Goal: Find specific page/section: Find specific page/section

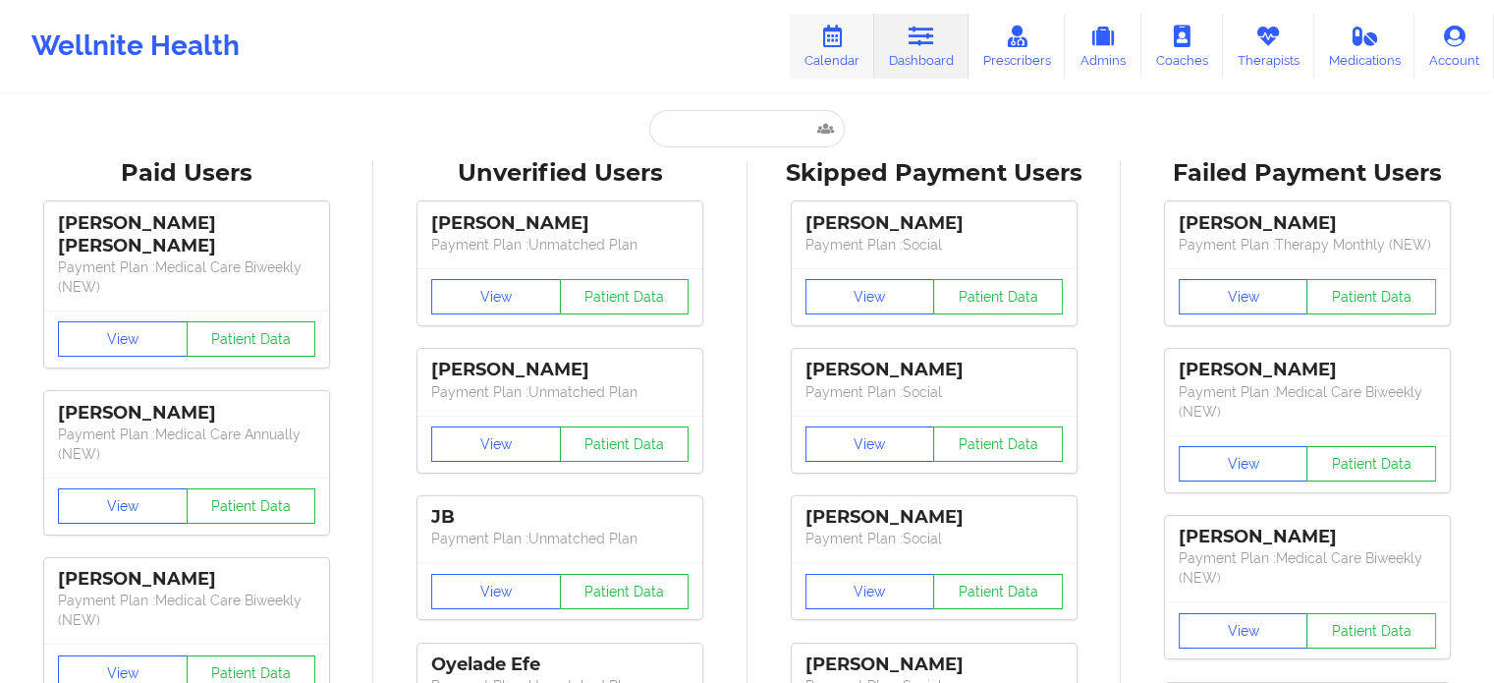
click at [840, 50] on link "Calendar" at bounding box center [832, 46] width 85 height 65
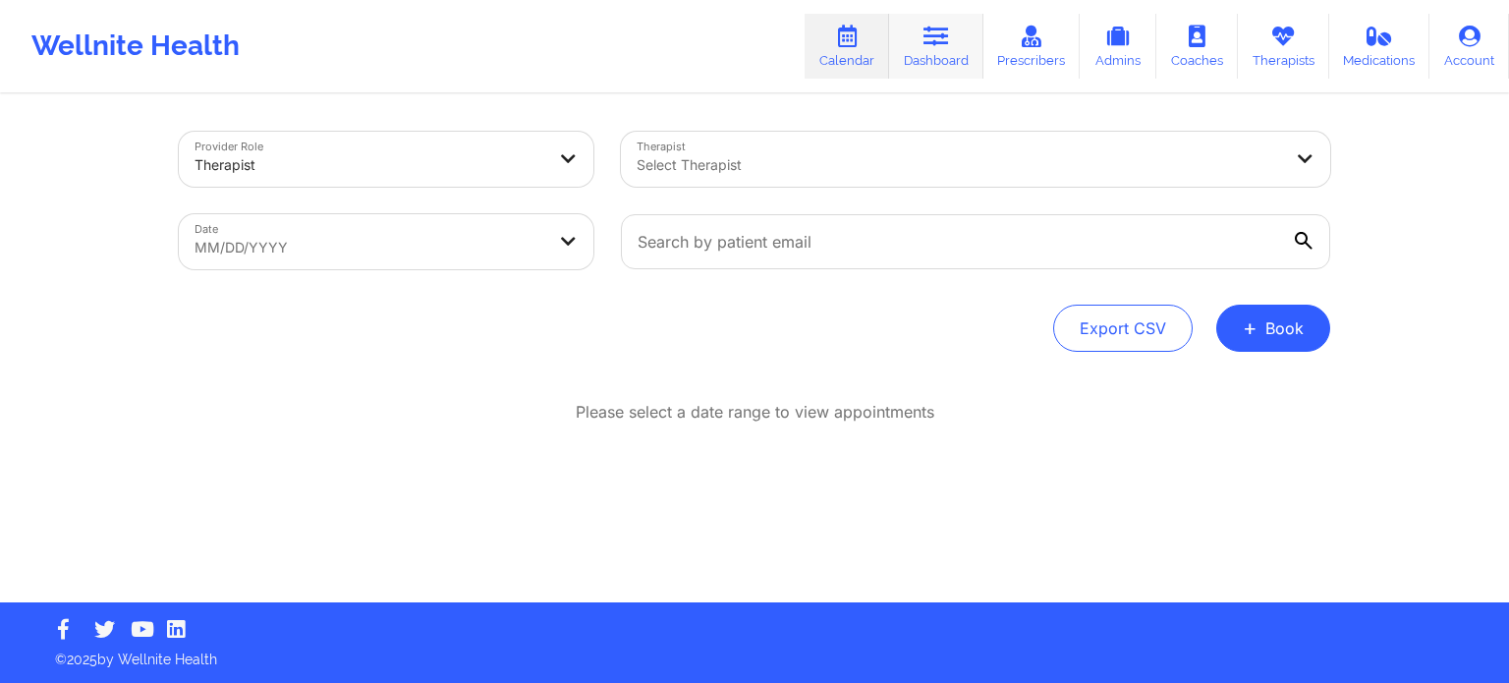
click at [925, 42] on link "Dashboard" at bounding box center [936, 46] width 94 height 65
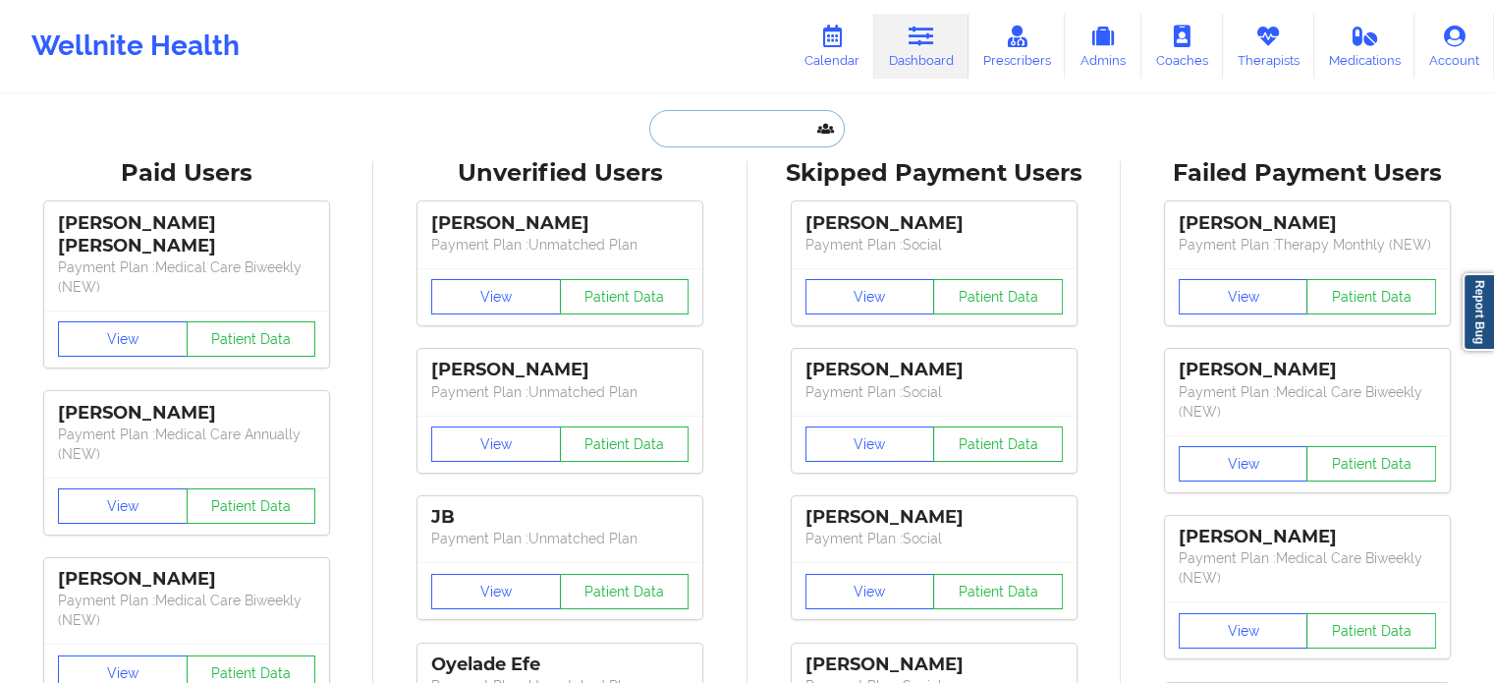
click at [714, 115] on input "text" at bounding box center [746, 128] width 195 height 37
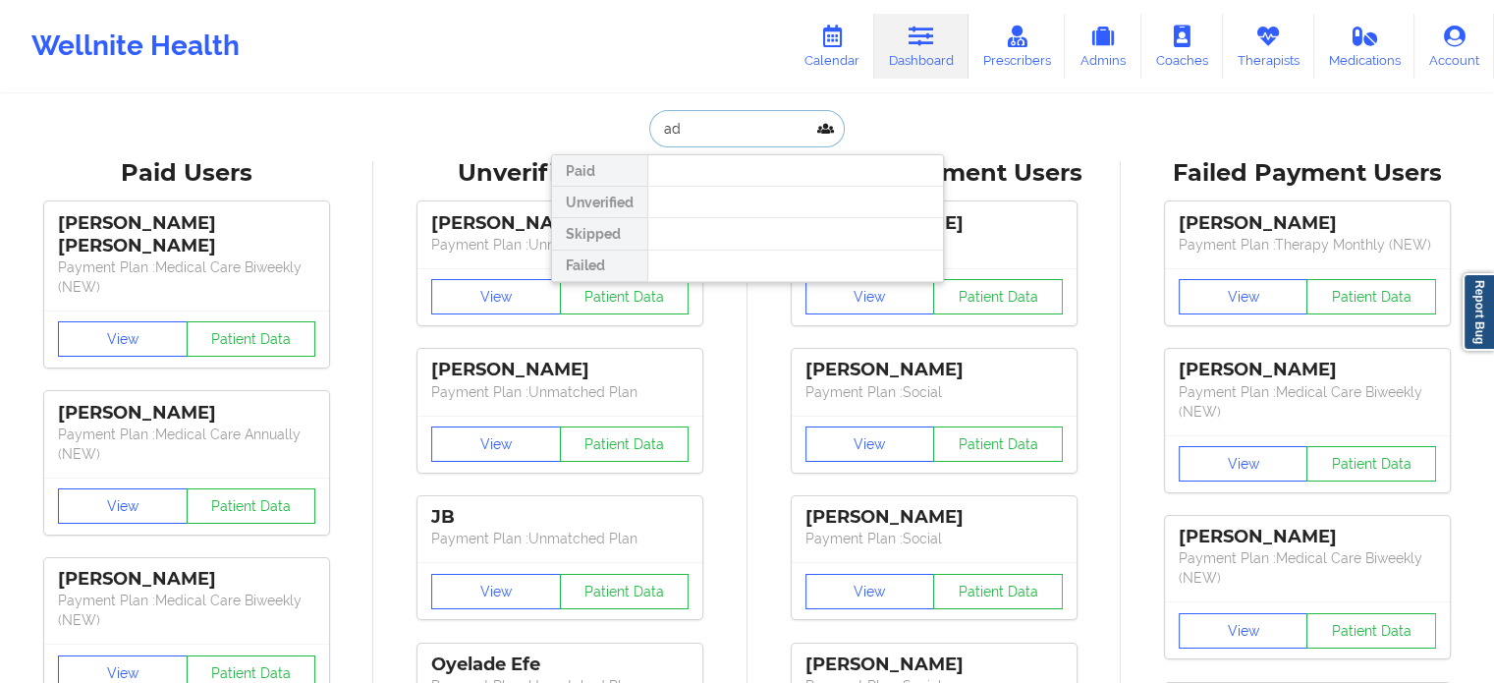
type input "a"
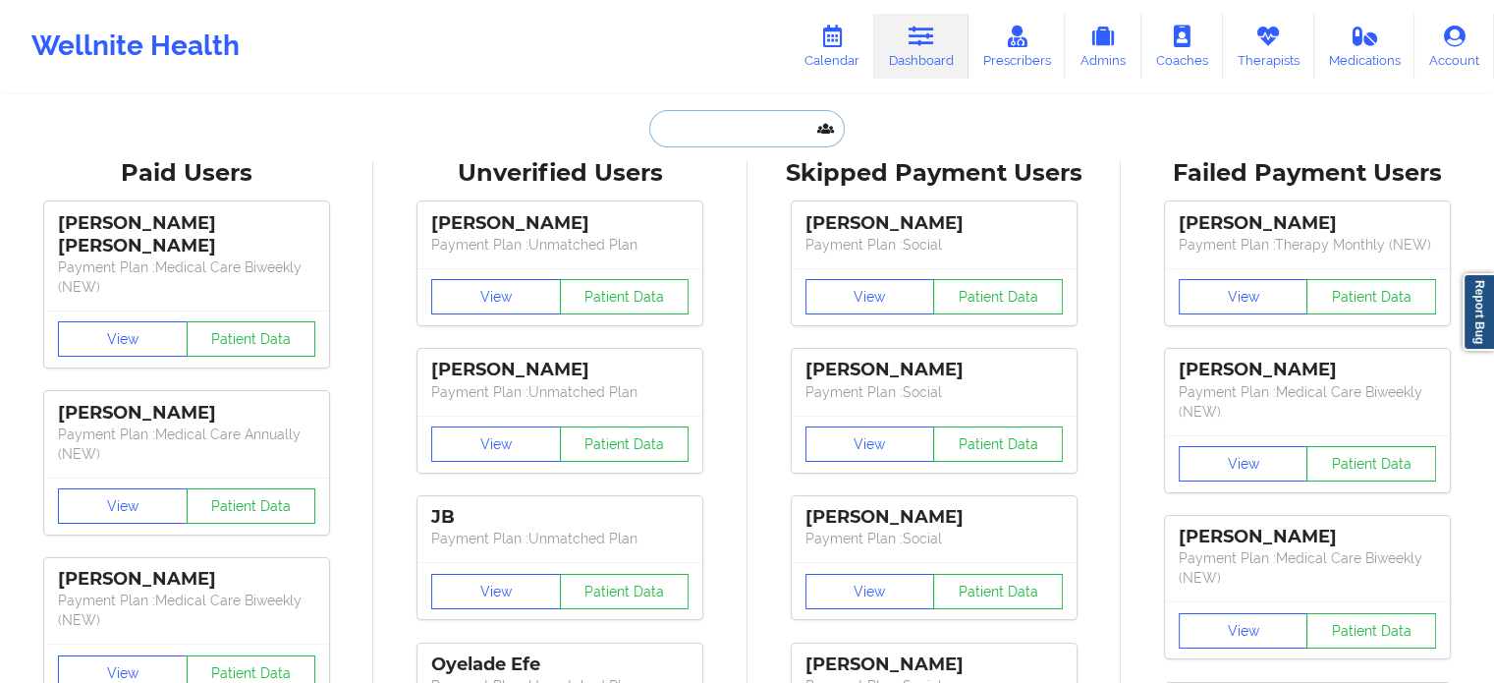
paste input "[EMAIL_ADDRESS][DOMAIN_NAME]"
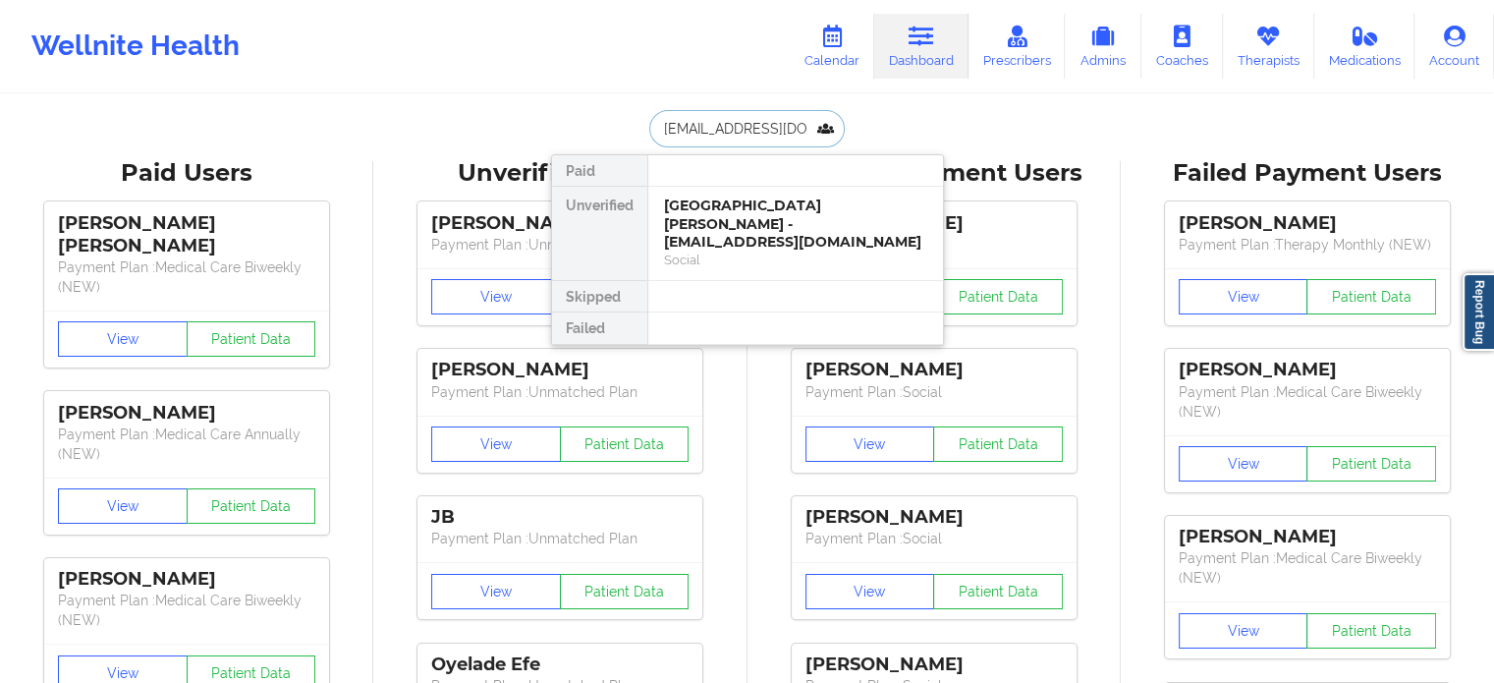
click at [765, 119] on input "[EMAIL_ADDRESS][DOMAIN_NAME]" at bounding box center [746, 128] width 195 height 37
paste input "[EMAIL_ADDRESS][DOMAIN_NAME]"
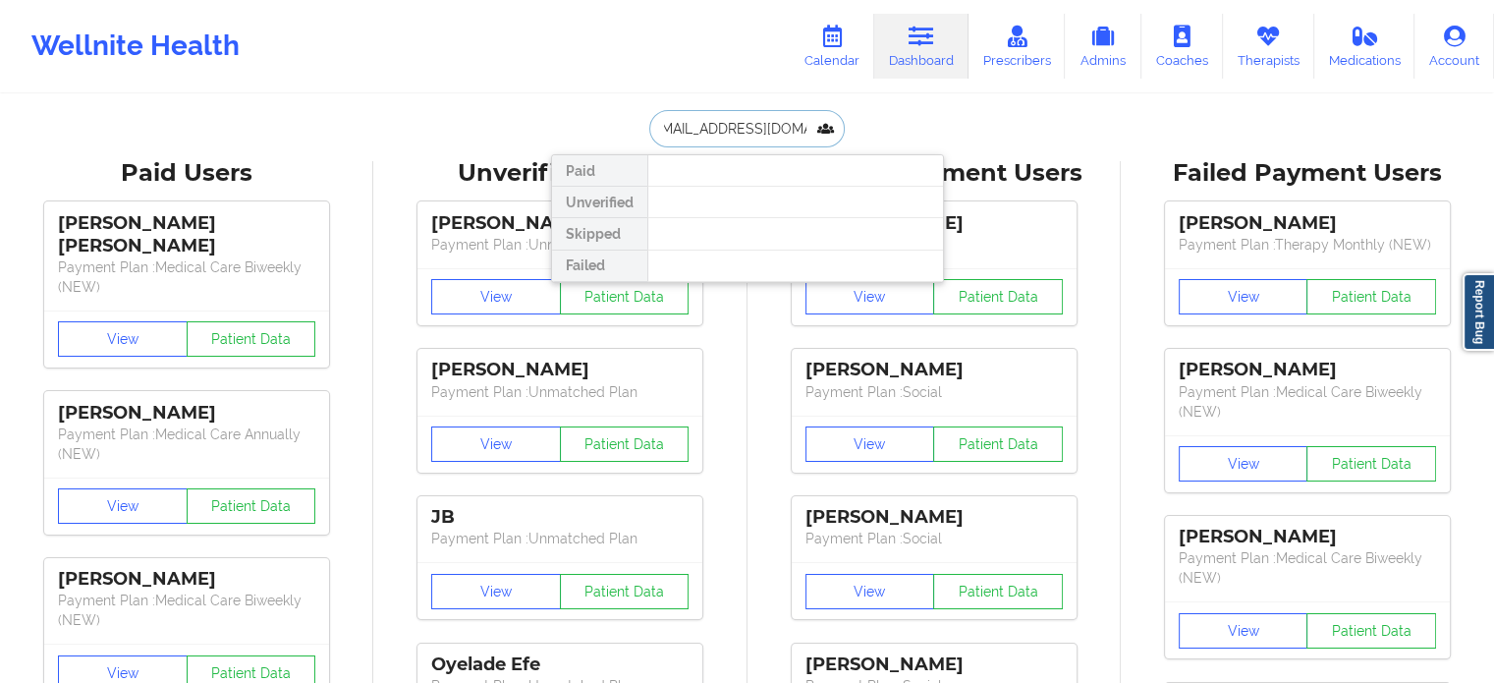
type input "[EMAIL_ADDRESS][DOMAIN_NAME]"
